Goal: Transaction & Acquisition: Purchase product/service

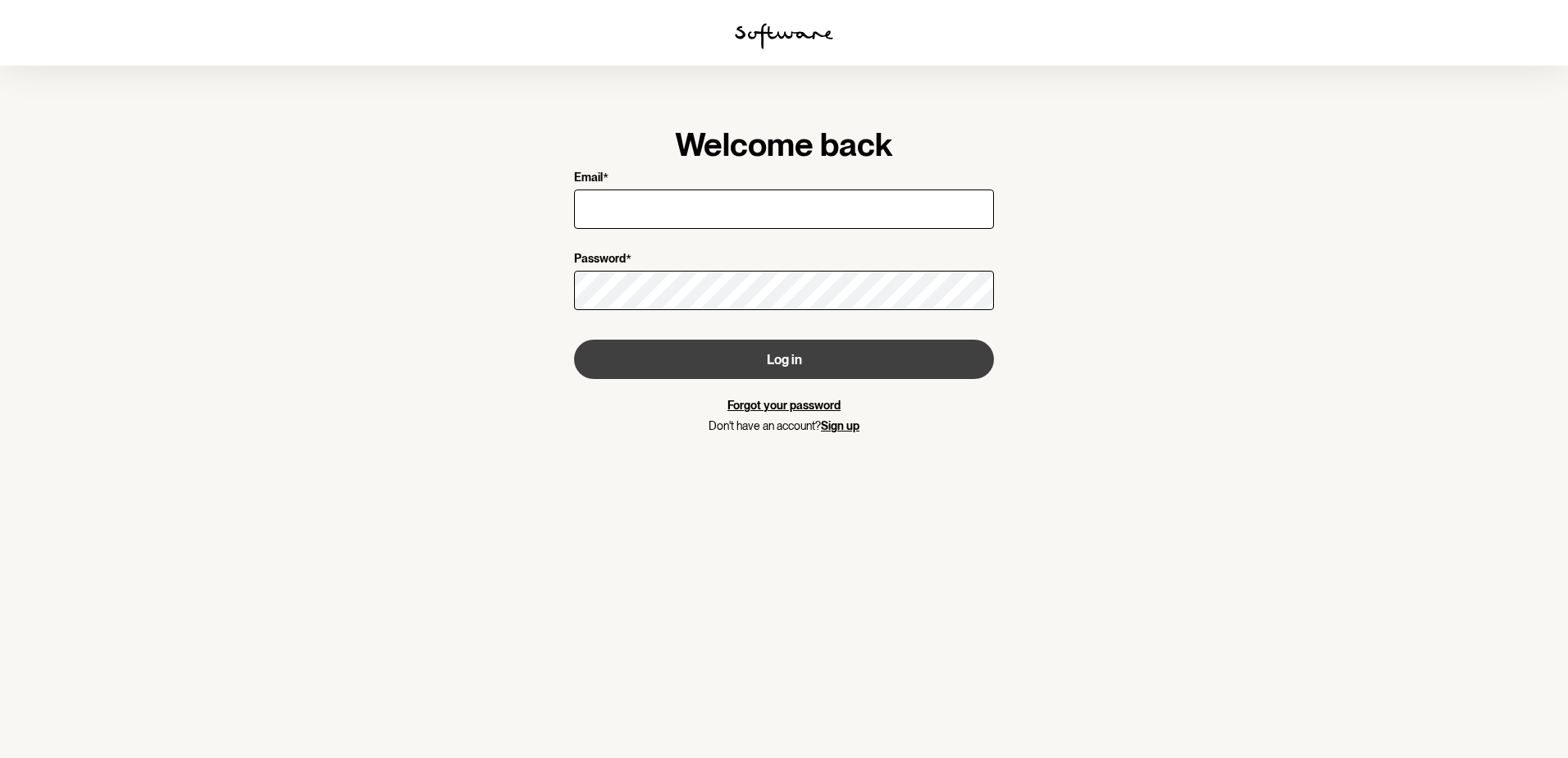
type input "robert.tompsett@outlook.com"
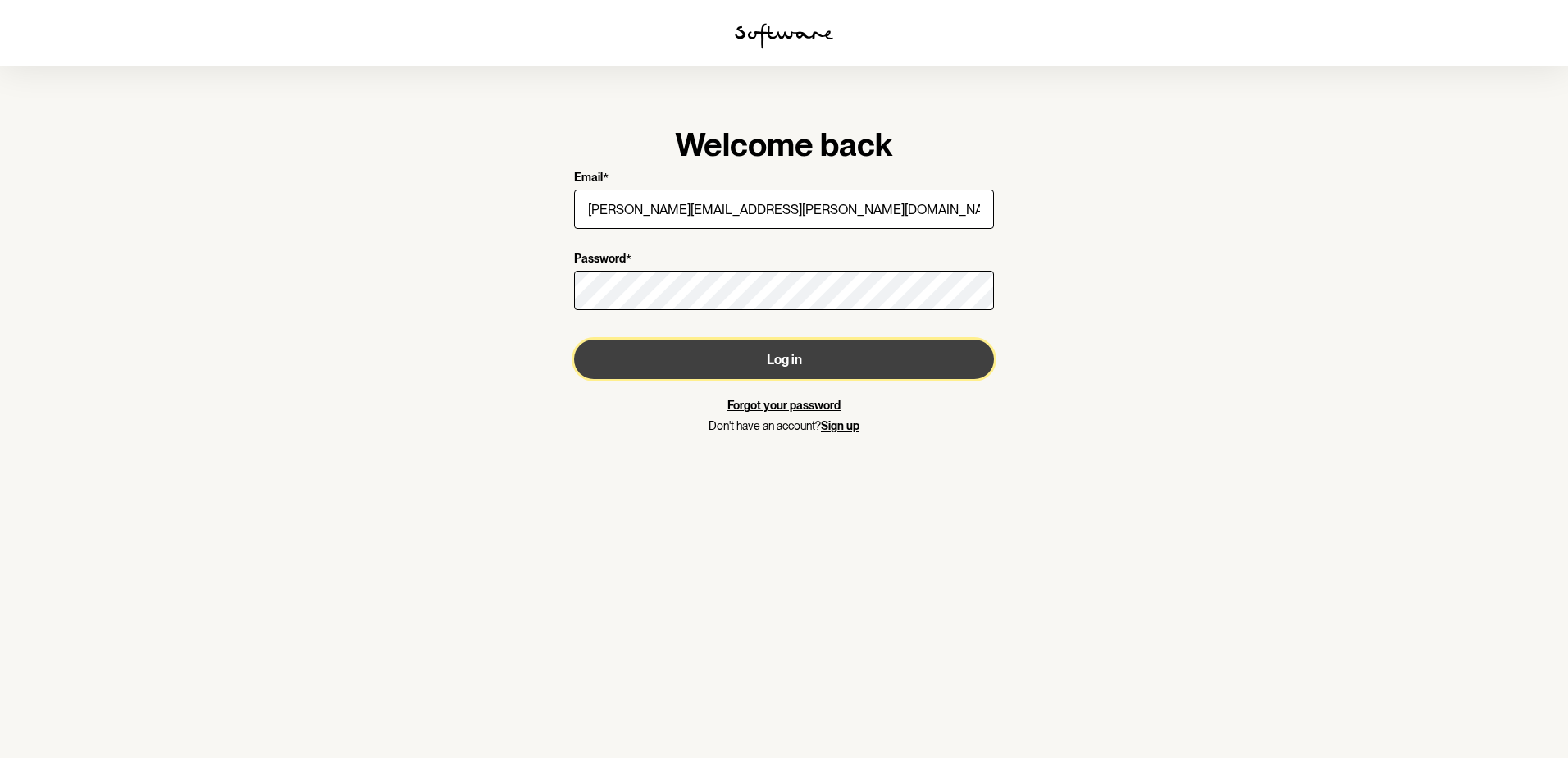
click at [835, 352] on button "Log in" at bounding box center [784, 360] width 420 height 40
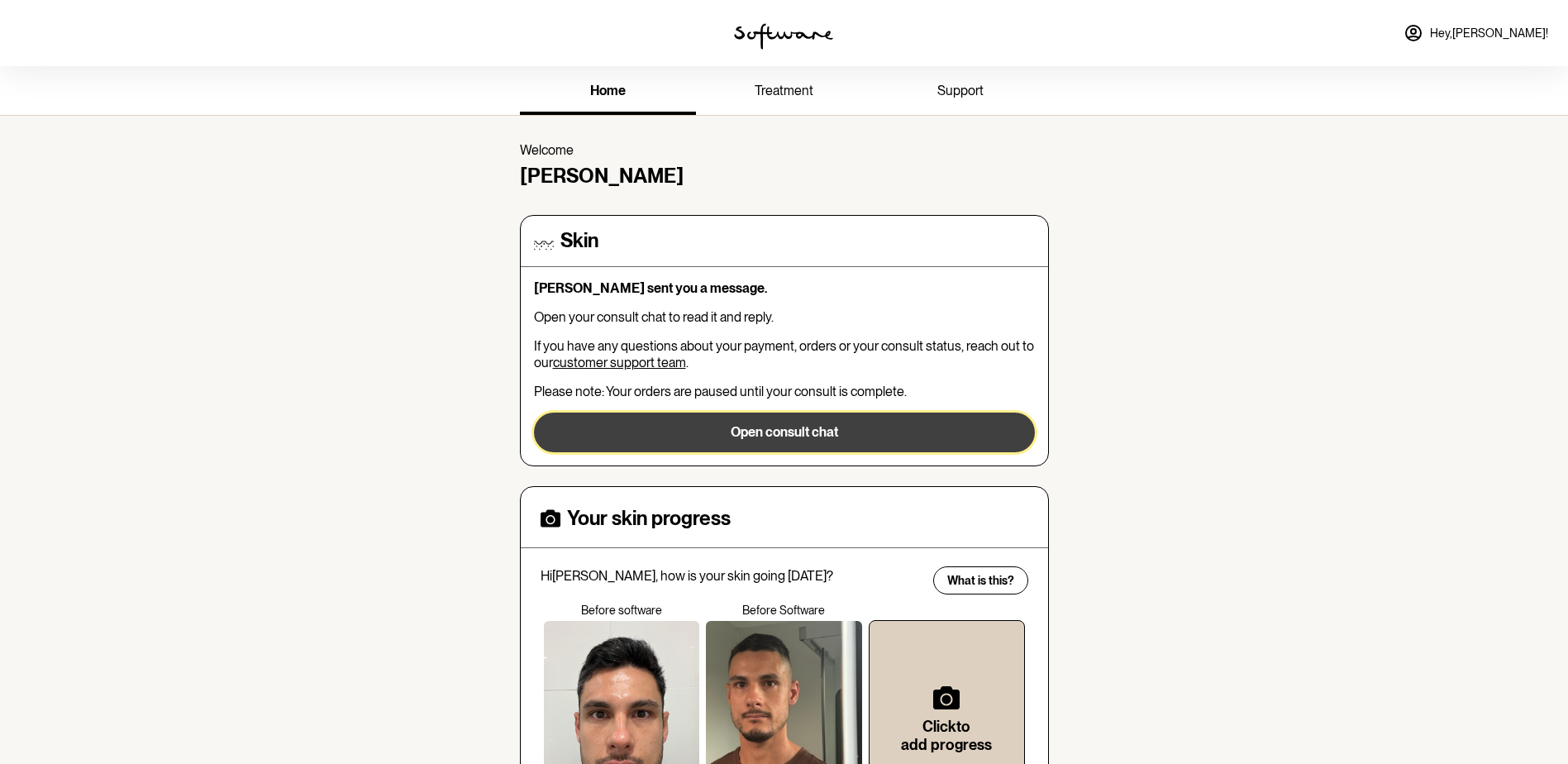
click at [865, 436] on button "Open consult chat" at bounding box center [784, 432] width 501 height 40
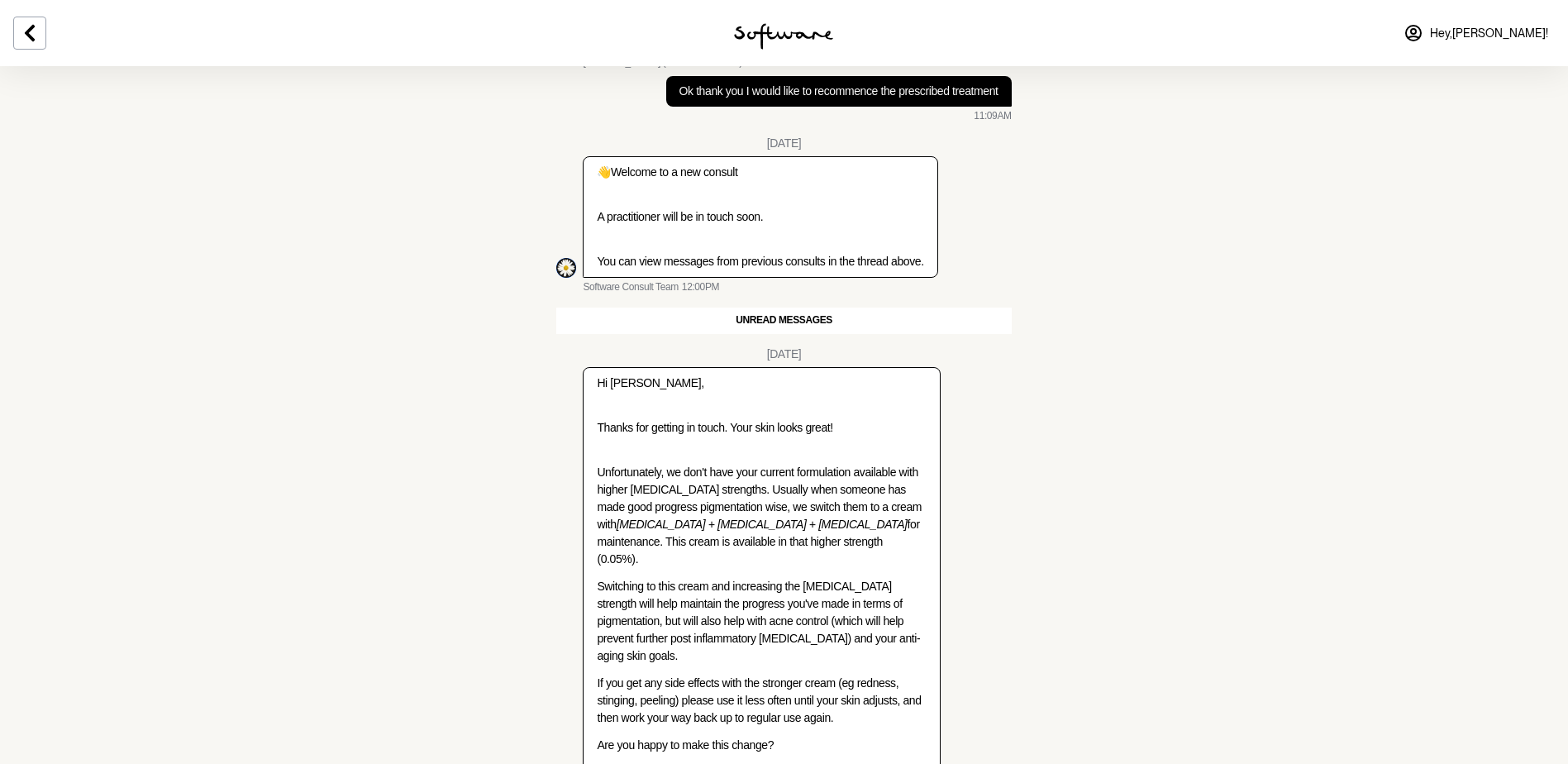
scroll to position [1736, 0]
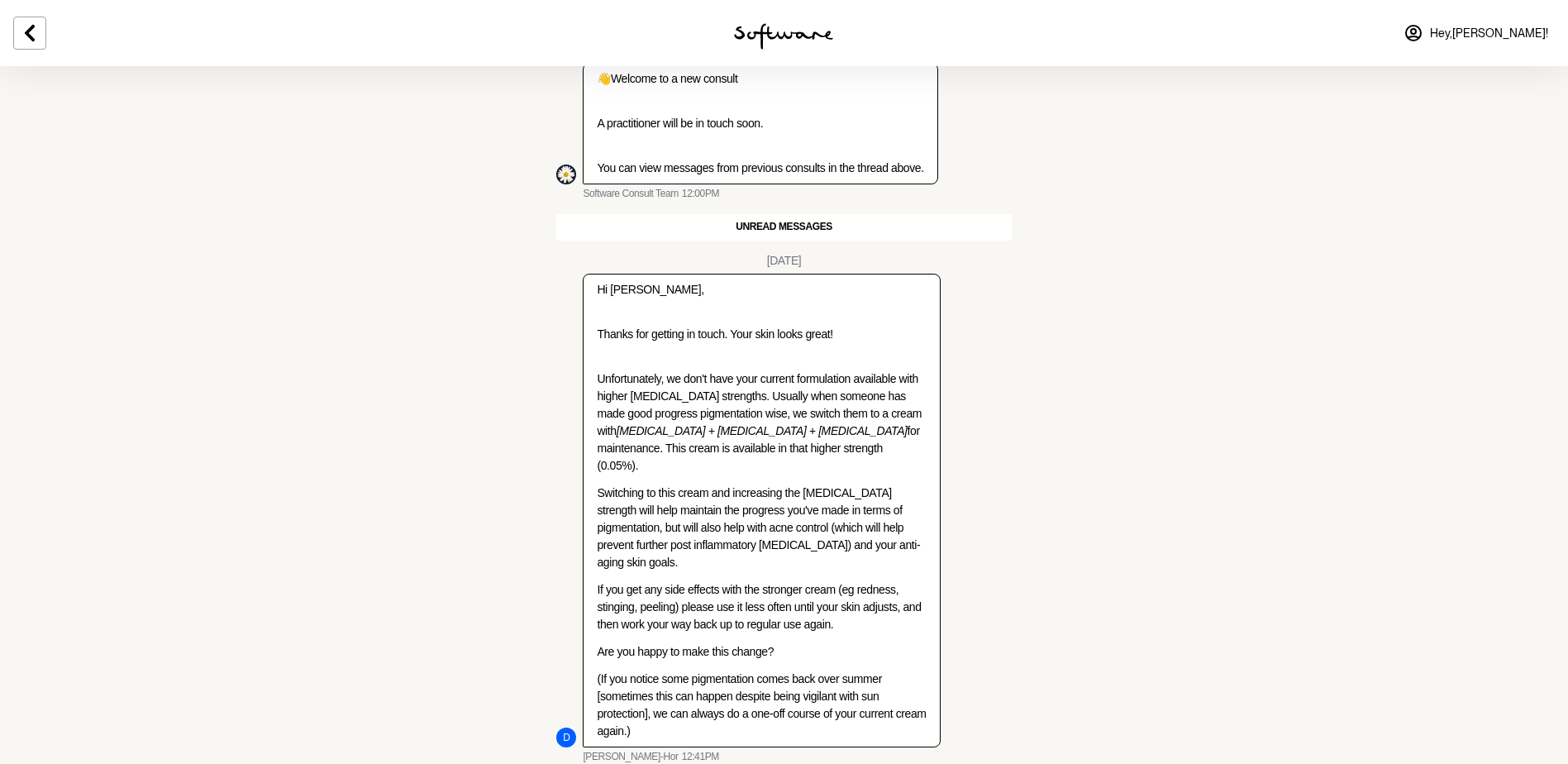
scroll to position [1754, 0]
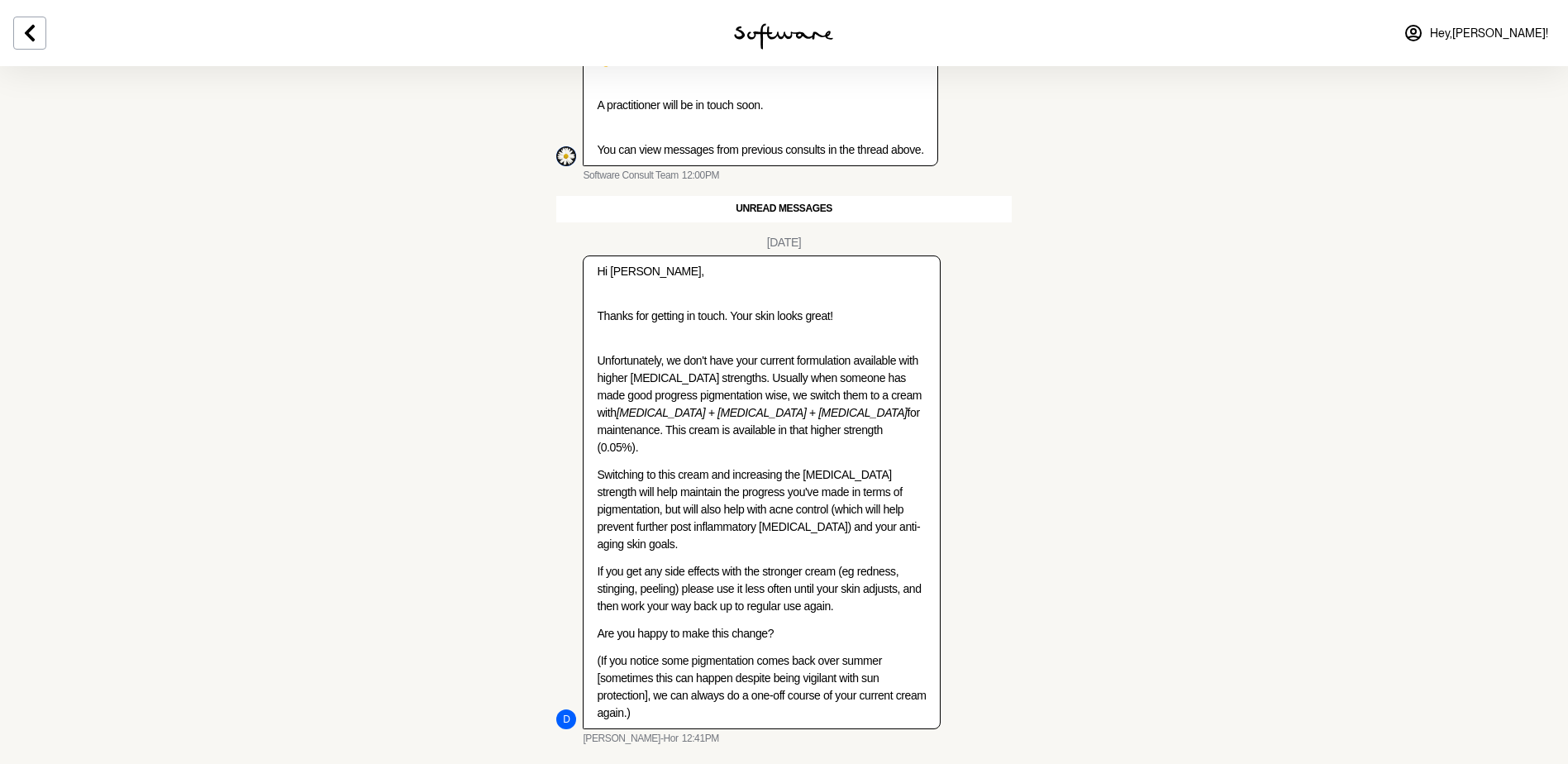
scroll to position [1769, 0]
type textarea "Hi Dr, thank you for your message. OK this sounds great, I am happy to make the…"
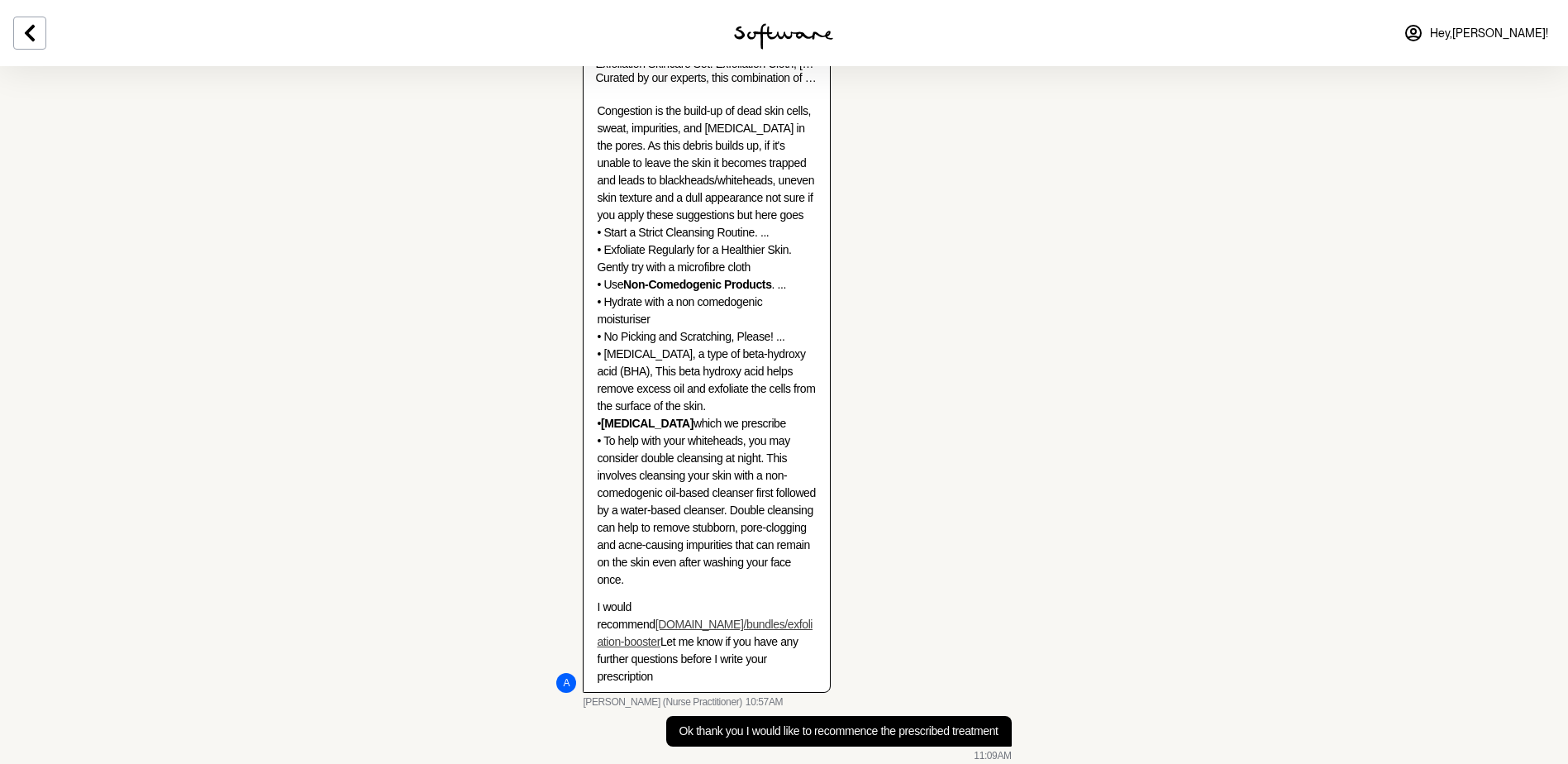
scroll to position [992, 0]
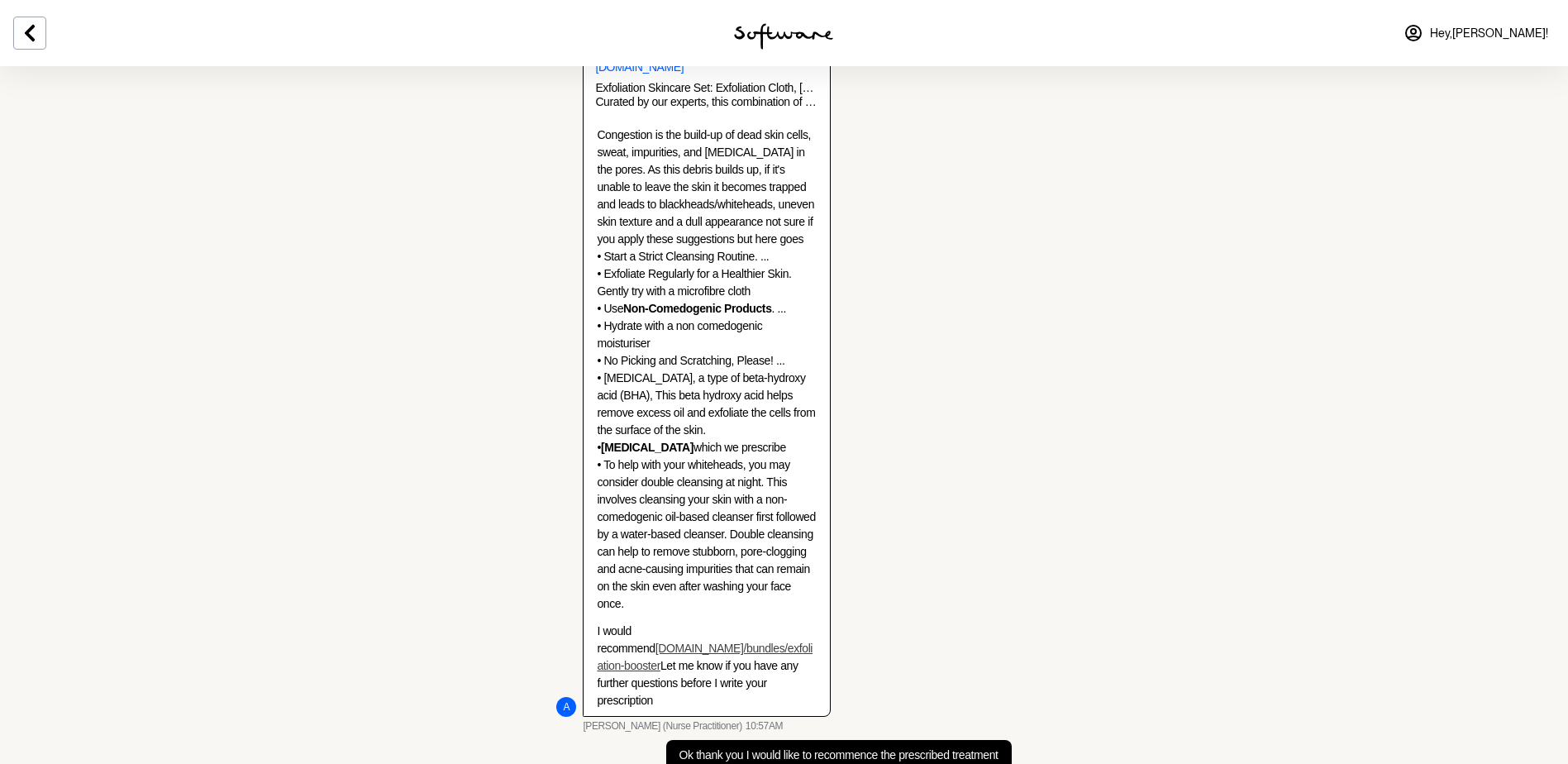
click at [734, 642] on link "skin.software/bundles/exfoliation-booster" at bounding box center [705, 657] width 216 height 31
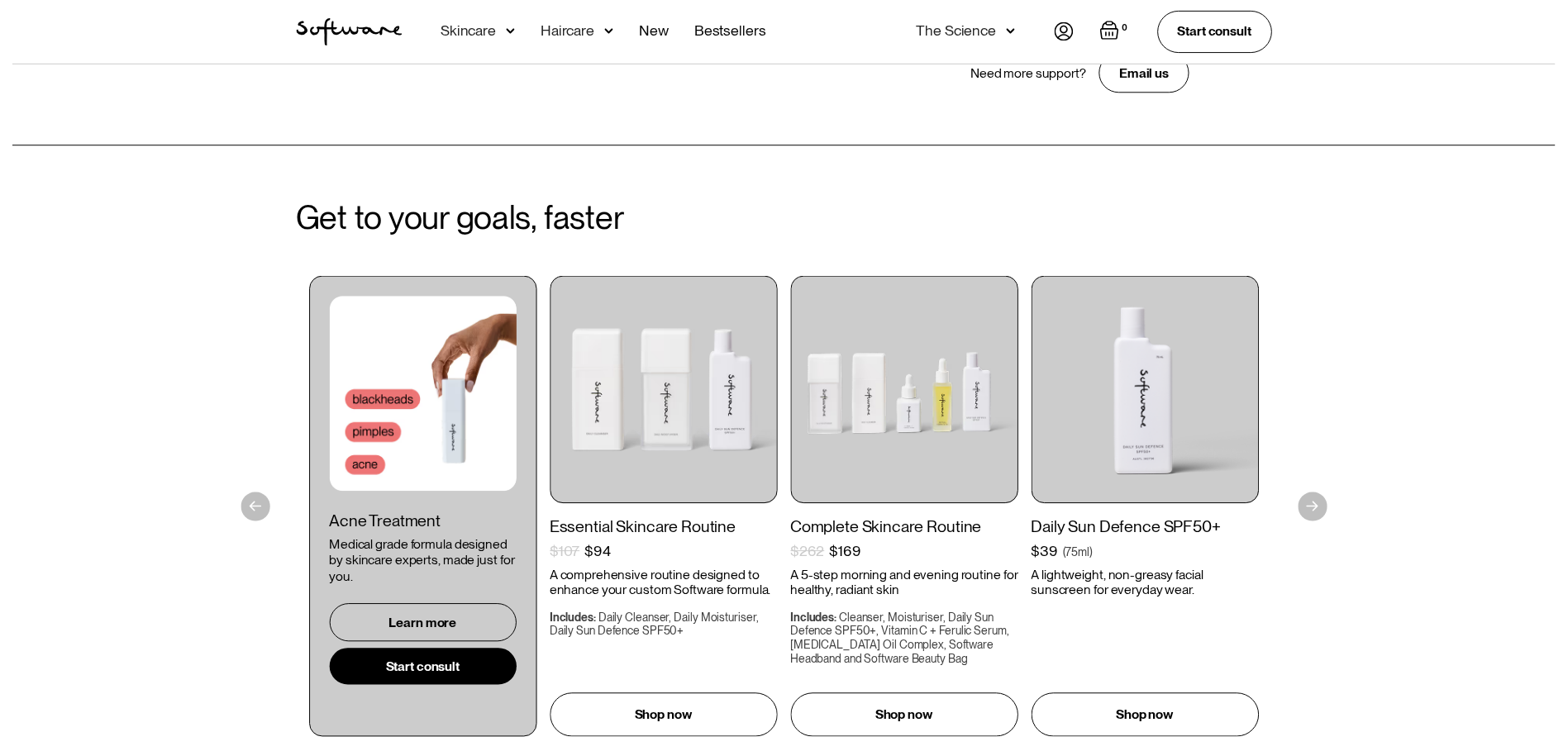
scroll to position [3306, 0]
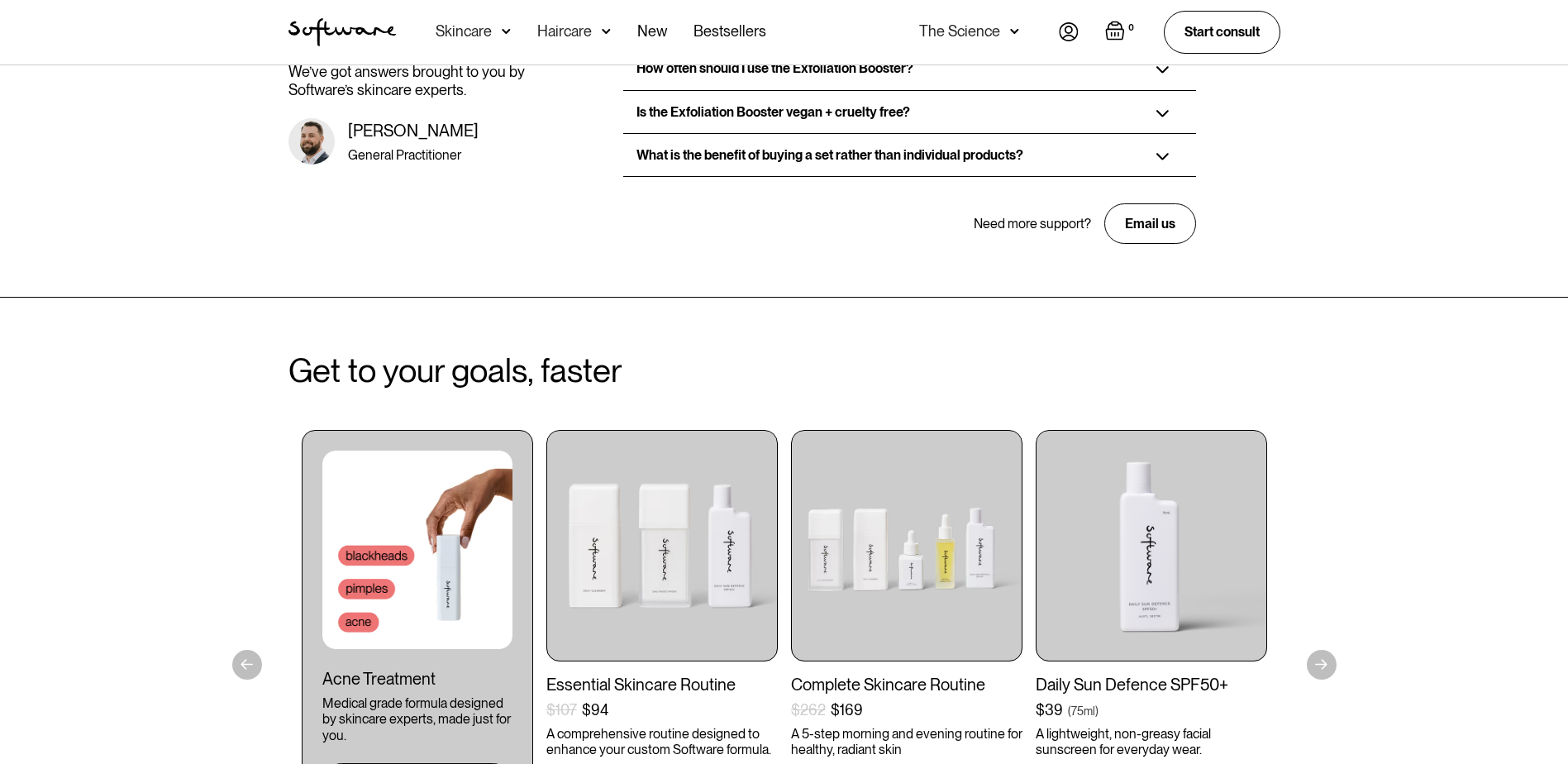
click at [508, 34] on img at bounding box center [507, 32] width 9 height 16
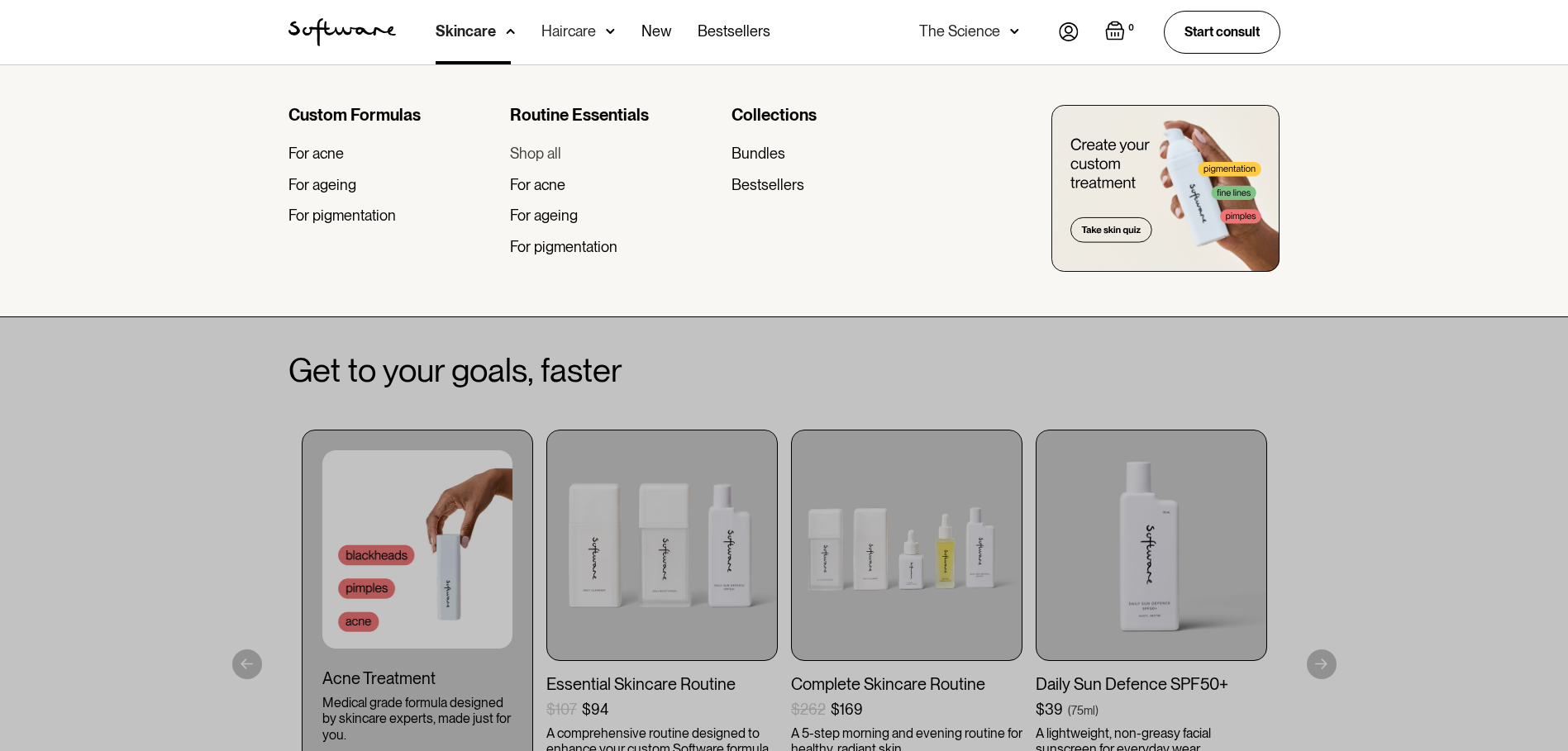
click at [558, 155] on div "Shop all" at bounding box center [536, 154] width 52 height 18
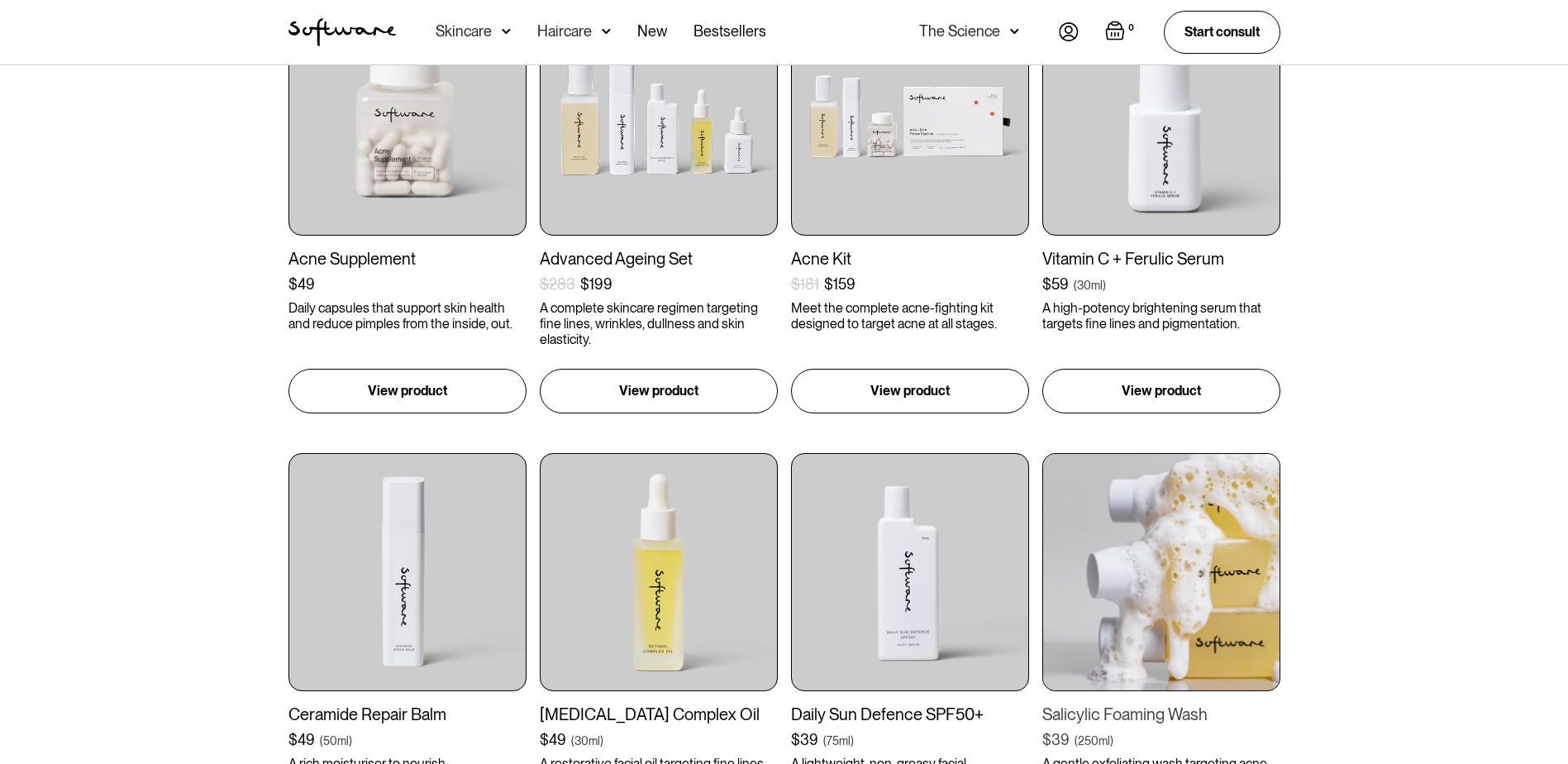
scroll to position [1157, 0]
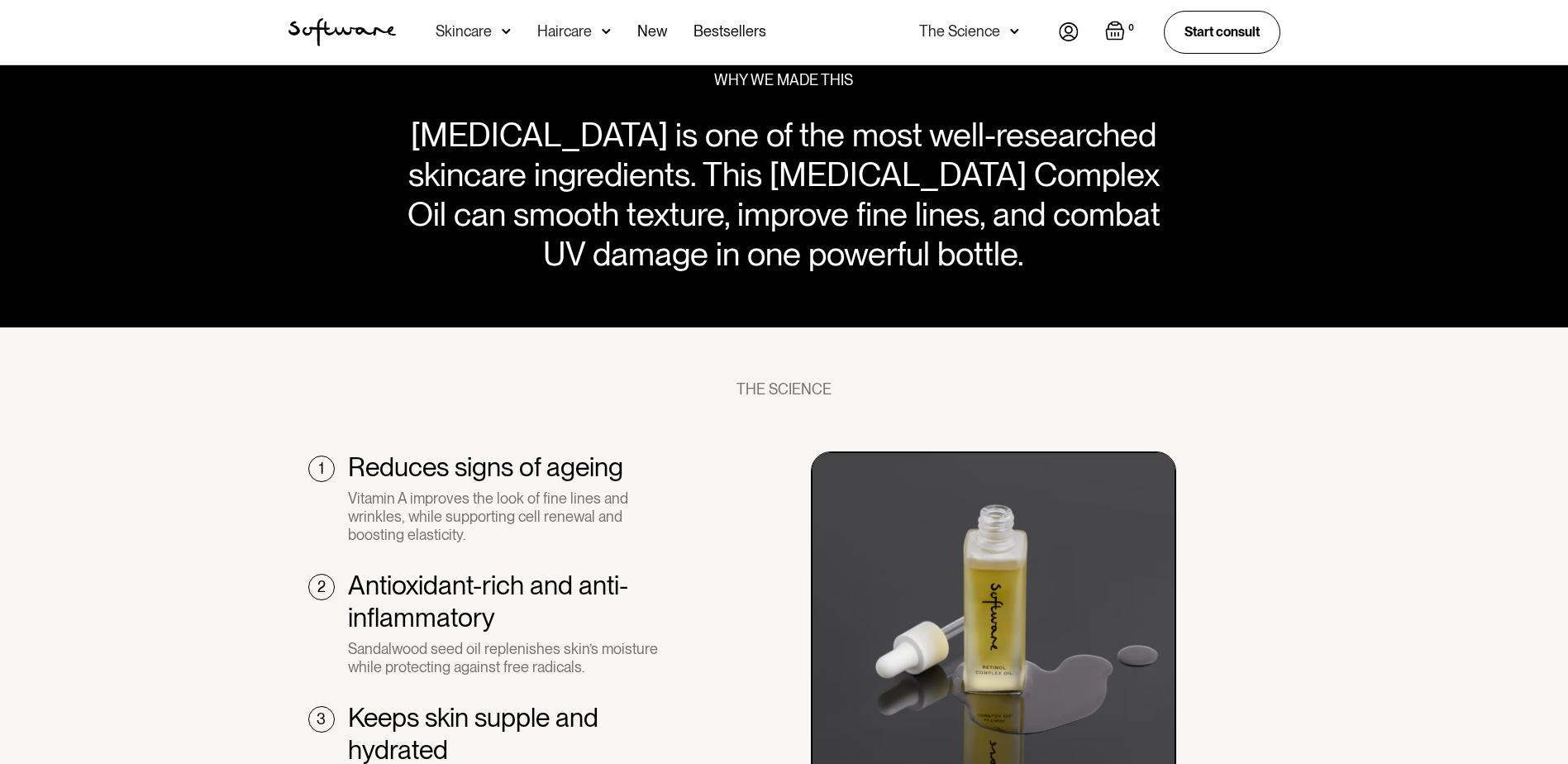
scroll to position [909, 0]
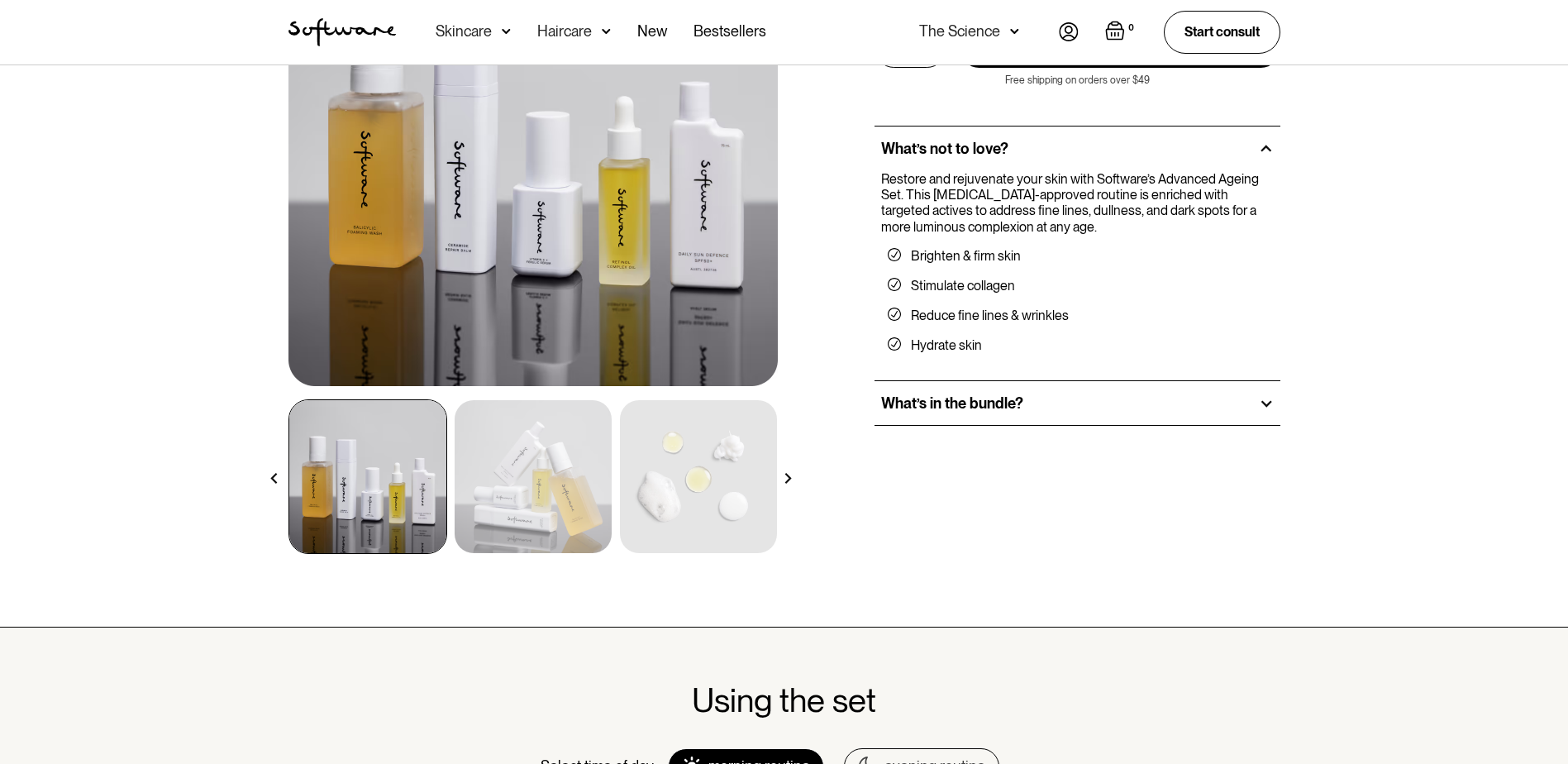
scroll to position [248, 0]
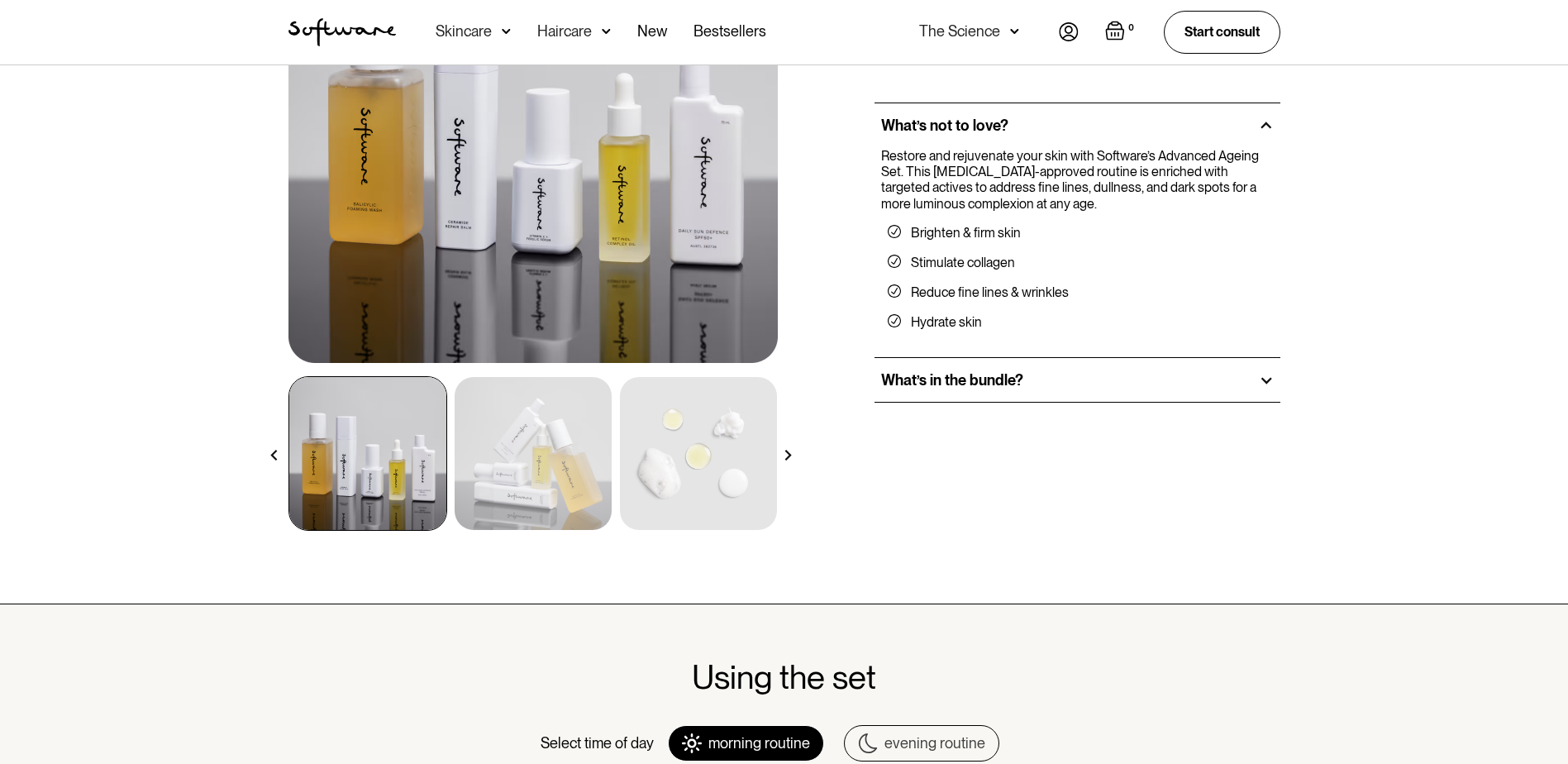
click at [1244, 380] on div "What’s in the bundle?" at bounding box center [1078, 380] width 406 height 44
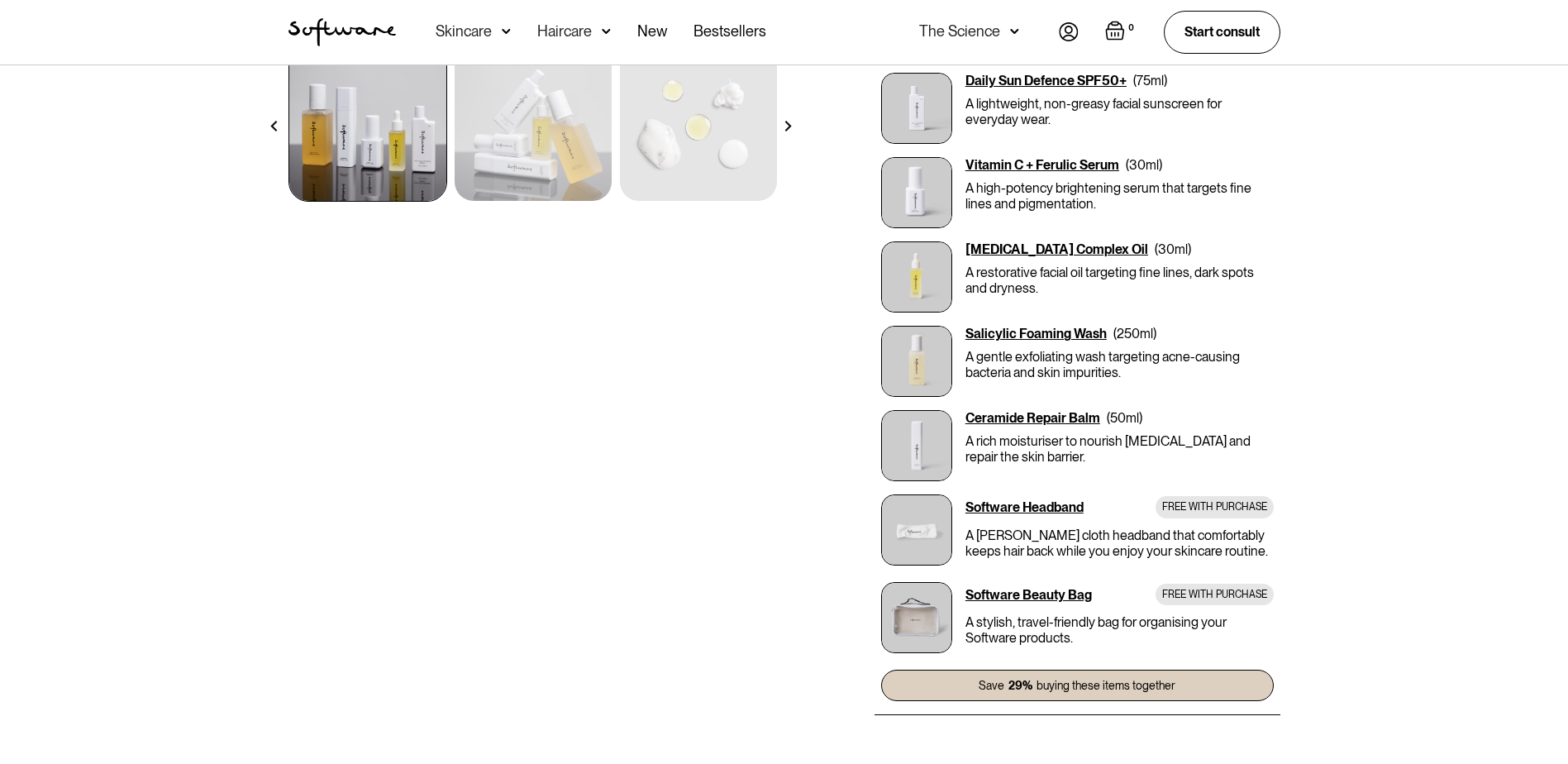
scroll to position [579, 0]
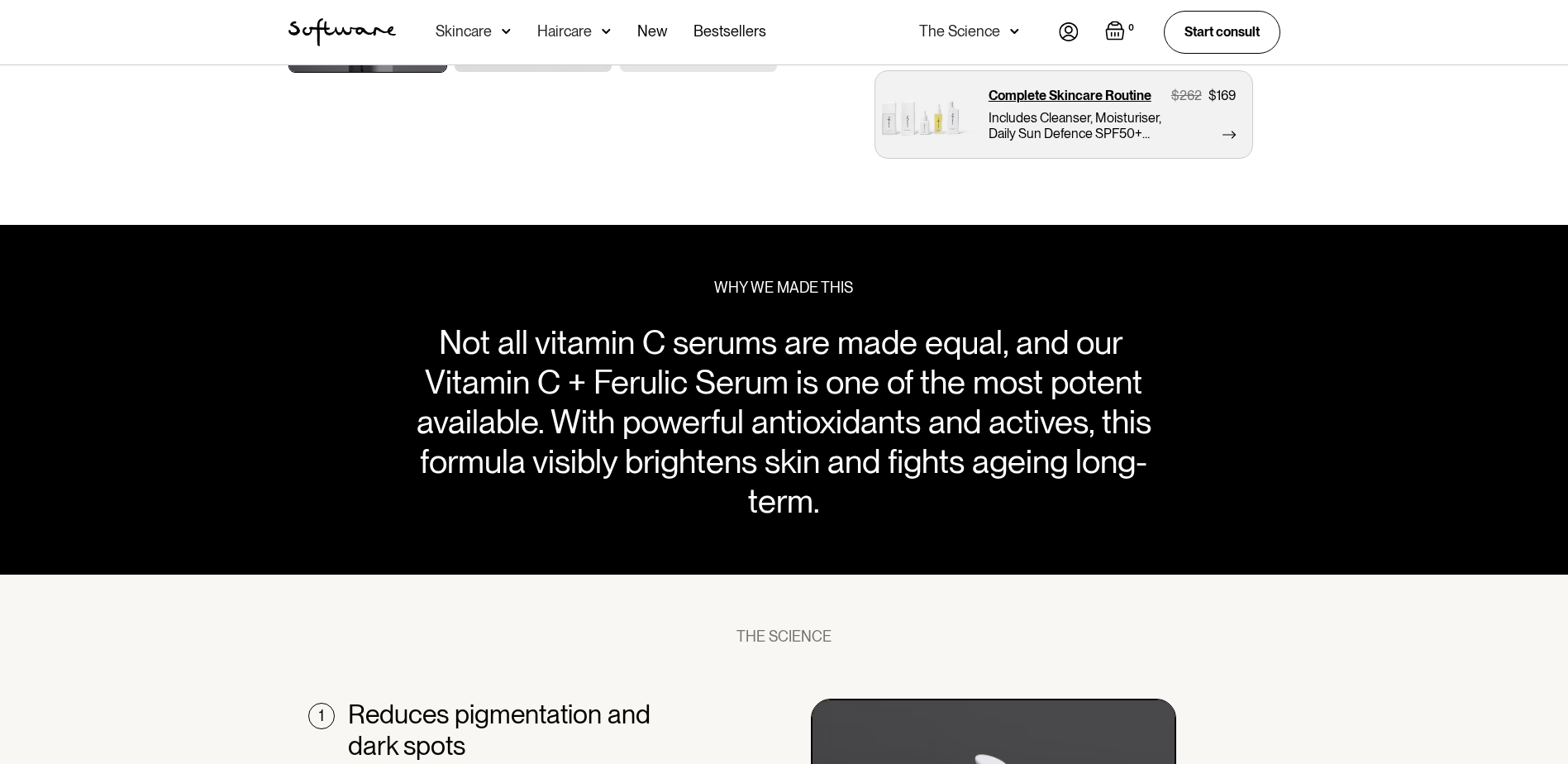
scroll to position [662, 0]
